Goal: Information Seeking & Learning: Learn about a topic

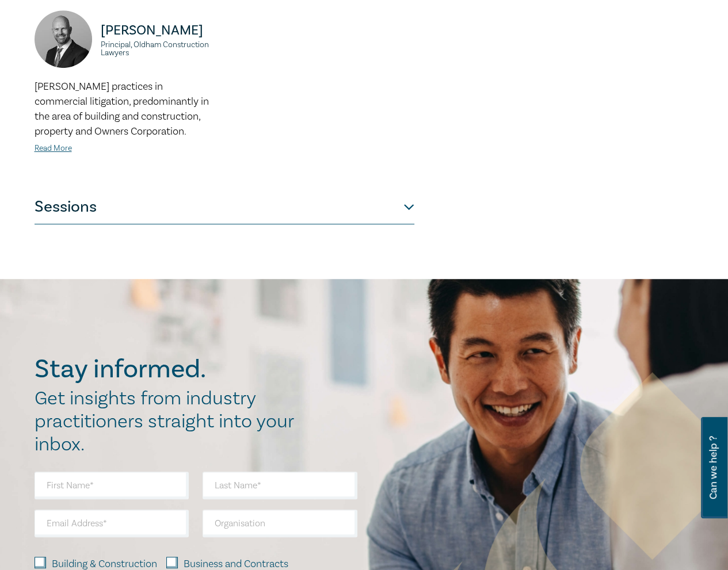
scroll to position [518, 0]
click at [298, 192] on button "Sessions" at bounding box center [225, 206] width 380 height 35
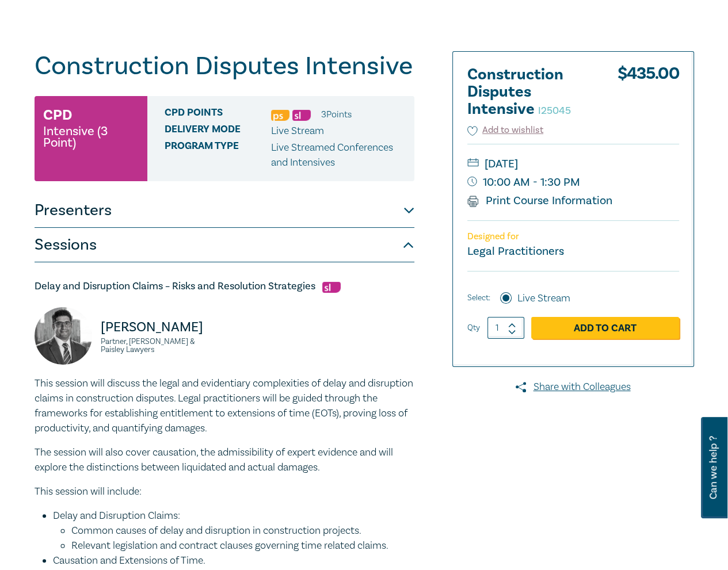
scroll to position [74, 0]
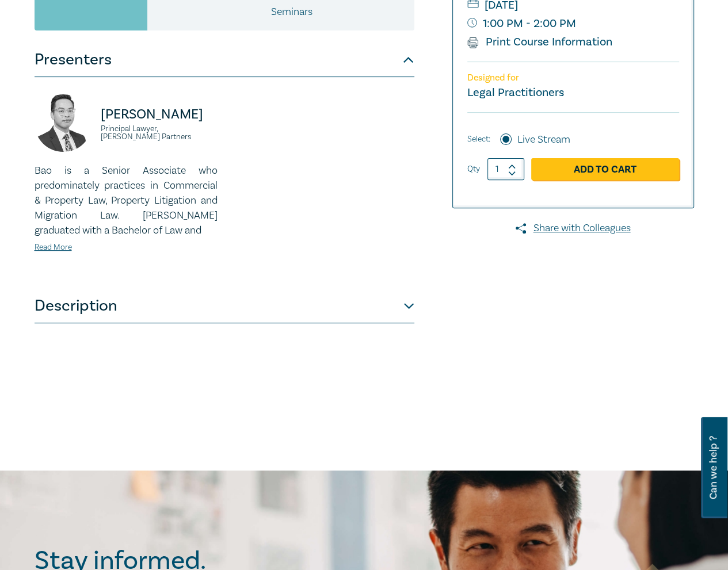
scroll to position [288, 0]
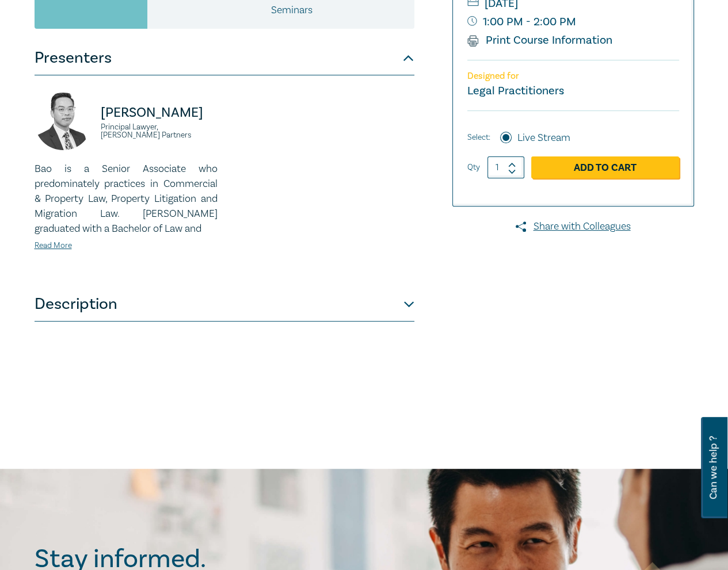
click at [275, 315] on button "Description" at bounding box center [225, 304] width 380 height 35
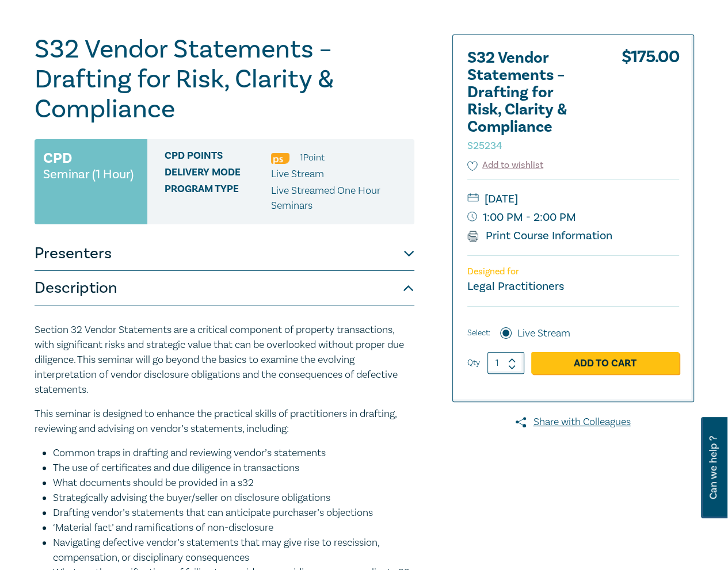
scroll to position [0, 0]
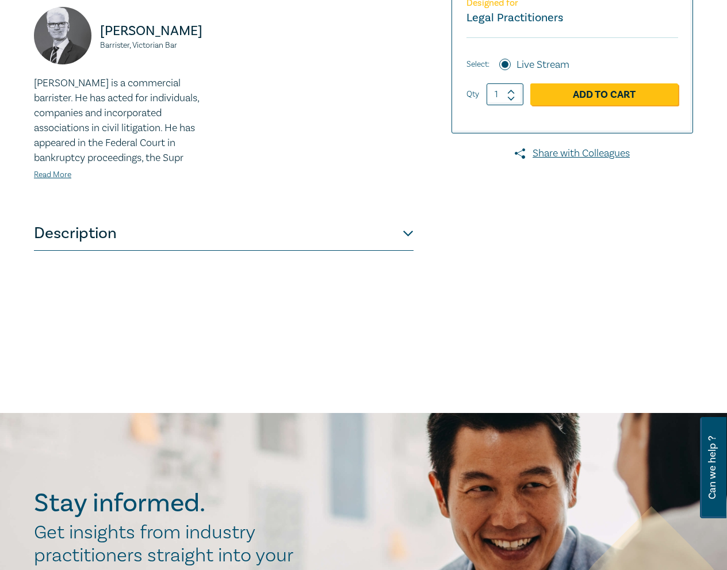
scroll to position [345, 0]
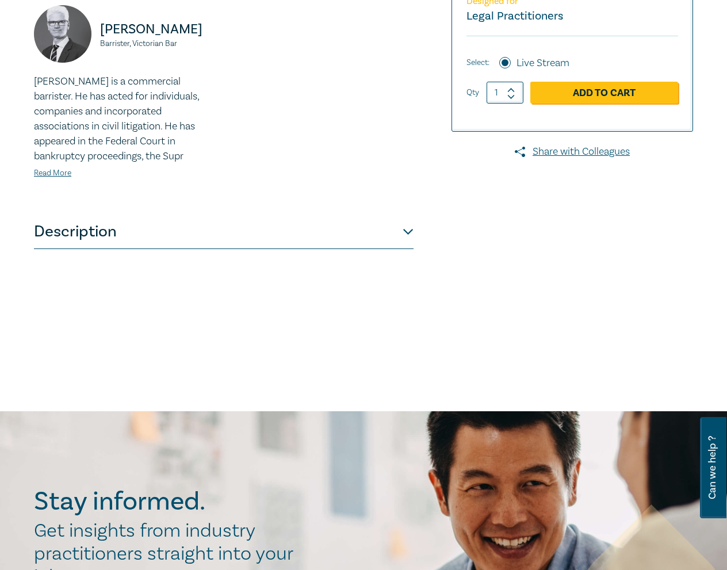
click at [164, 242] on button "Description" at bounding box center [224, 232] width 380 height 35
